Goal: Information Seeking & Learning: Learn about a topic

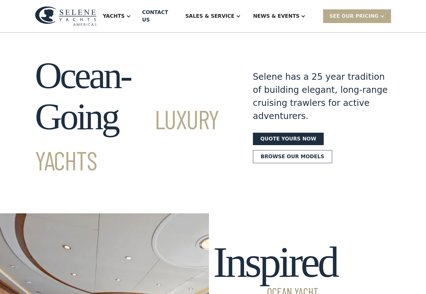
click at [300, 13] on div "News & EVENTS" at bounding box center [276, 15] width 46 height 7
click at [277, 33] on div "News" at bounding box center [292, 34] width 80 height 5
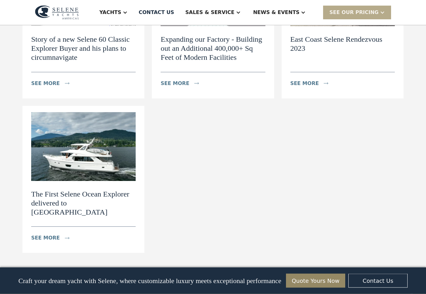
scroll to position [806, 0]
click at [55, 234] on div "see more" at bounding box center [45, 237] width 29 height 7
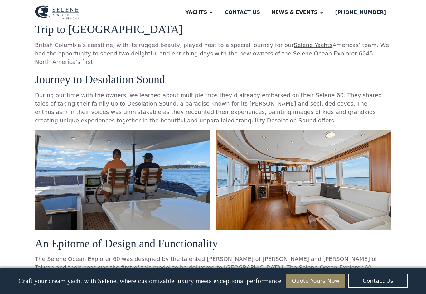
scroll to position [425, 0]
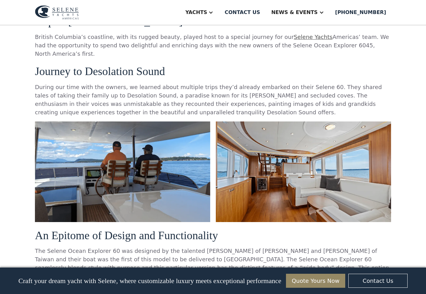
click at [244, 187] on img at bounding box center [303, 172] width 175 height 101
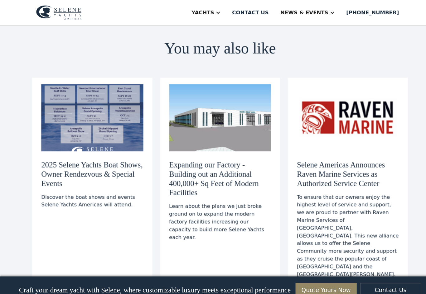
scroll to position [1802, 0]
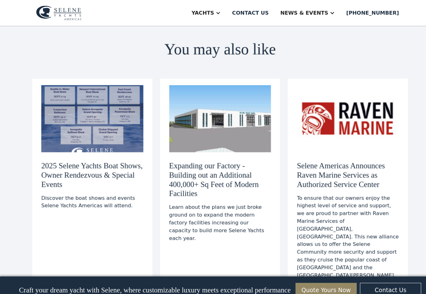
click at [63, 288] on div "see more" at bounding box center [54, 291] width 29 height 7
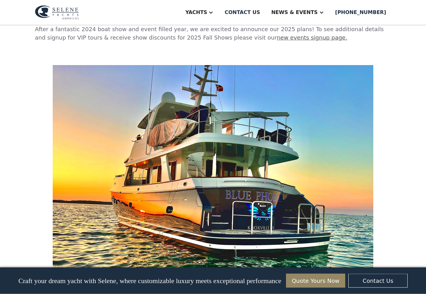
scroll to position [493, 0]
